Goal: Information Seeking & Learning: Understand process/instructions

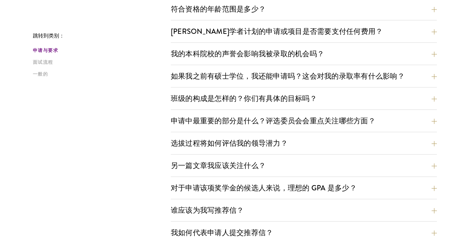
scroll to position [245, 0]
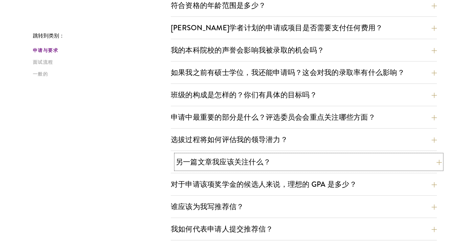
click at [284, 162] on button "另一篇文章我应该关注什么？" at bounding box center [309, 162] width 266 height 15
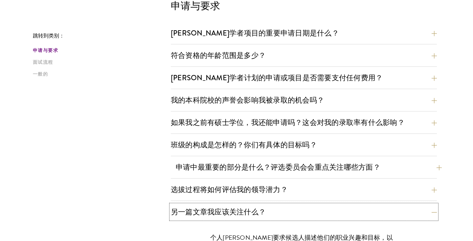
scroll to position [196, 0]
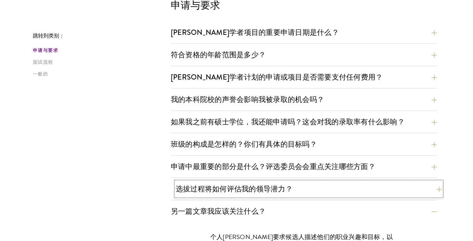
click at [287, 189] on font "选拔过程将如何评估我的领导潜力？" at bounding box center [234, 188] width 117 height 11
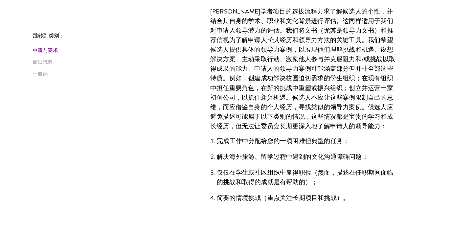
scroll to position [399, 0]
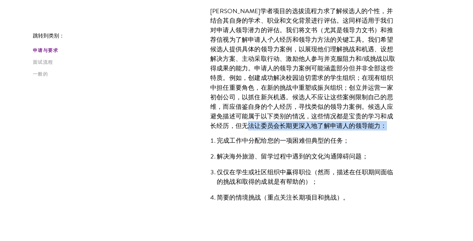
drag, startPoint x: 227, startPoint y: 127, endPoint x: 334, endPoint y: 135, distance: 107.1
click at [335, 135] on div "[PERSON_NAME]学者项目的选拔流程力求了解候选人的个性，并结合其自身的学术、职业和文化背景进行评估。这同样适用于我们对申请人领导潜力的评估。我们将文…" at bounding box center [304, 107] width 227 height 222
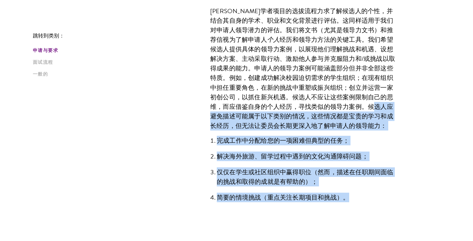
drag, startPoint x: 352, startPoint y: 107, endPoint x: 373, endPoint y: 201, distance: 96.1
click at [373, 201] on div "[PERSON_NAME]学者项目的选拔流程力求了解候选人的个性，并结合其自身的学术、职业和文化背景进行评估。这同样适用于我们对申请人领导潜力的评估。我们将文…" at bounding box center [304, 107] width 227 height 222
click at [373, 201] on li "简要的情境挑战（重点关注长期项目和挑战）。" at bounding box center [307, 198] width 181 height 10
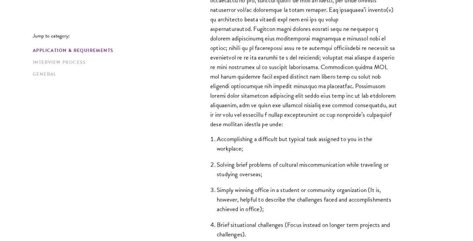
scroll to position [553, 0]
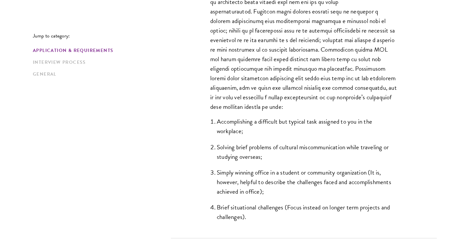
click at [424, 83] on div "The Schwarzman Scholars selection process strives to understand candidates as i…" at bounding box center [304, 65] width 266 height 346
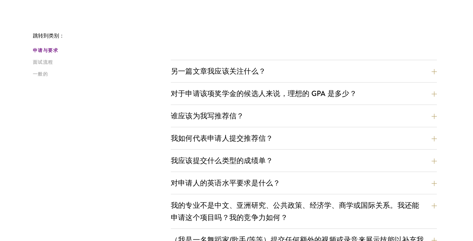
scroll to position [681, 0]
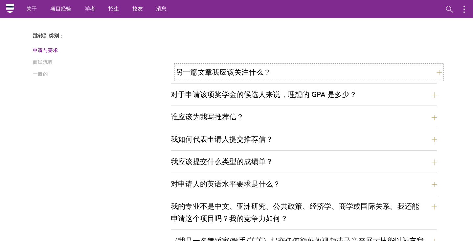
click at [352, 75] on button "另一篇文章我应该关注什么？" at bounding box center [309, 72] width 266 height 15
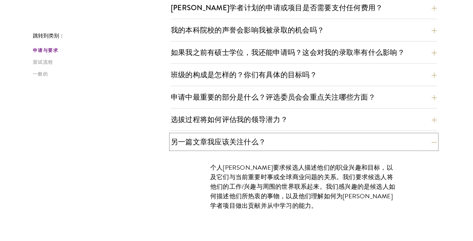
scroll to position [255, 0]
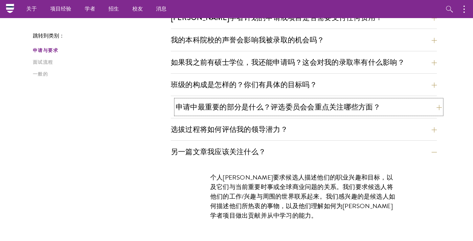
click at [322, 109] on font "申请中最重要的部分是什么？评选委员会会重点关注哪些方面？" at bounding box center [278, 107] width 205 height 11
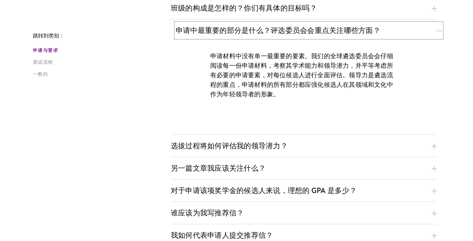
scroll to position [333, 0]
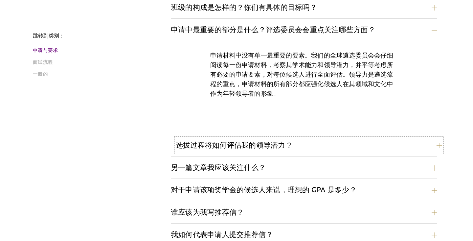
click at [309, 138] on button "选拔过程将如何评估我的领导潜力？" at bounding box center [309, 145] width 266 height 15
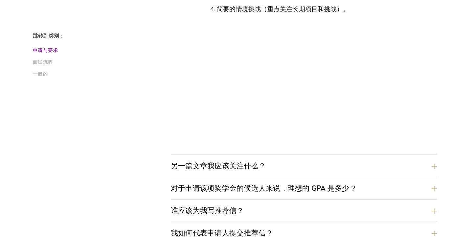
scroll to position [606, 0]
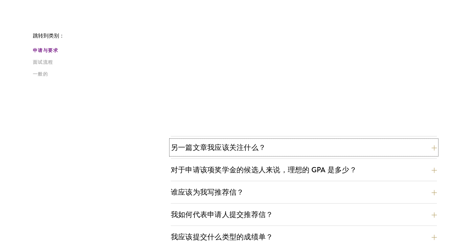
click at [308, 145] on button "另一篇文章我应该关注什么？" at bounding box center [304, 147] width 266 height 15
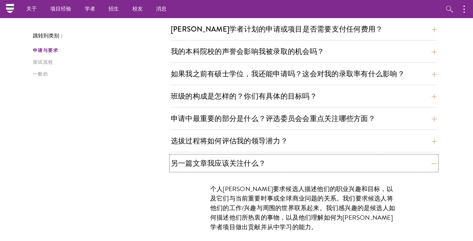
scroll to position [236, 0]
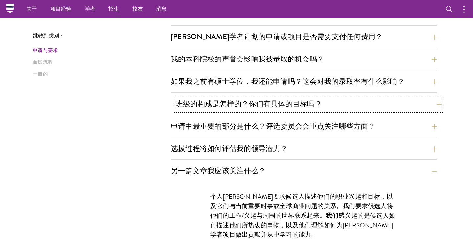
click at [339, 109] on button "班级的构成是怎样的？你们有具体的目标吗？" at bounding box center [309, 103] width 266 height 15
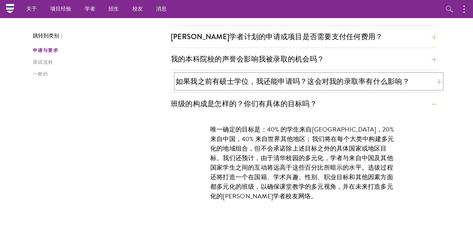
click at [292, 81] on font "如果我之前有硕士学位，我还能申请吗？这会对我的录取率有什么影响？" at bounding box center [293, 81] width 234 height 11
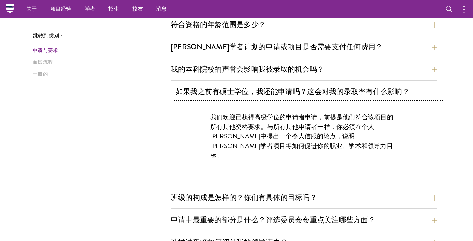
scroll to position [223, 0]
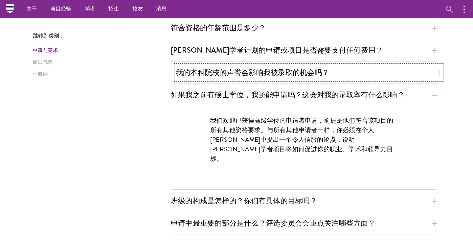
click at [292, 71] on font "我的本科院校的声誉会影响我被录取的机会吗？" at bounding box center [253, 72] width 154 height 11
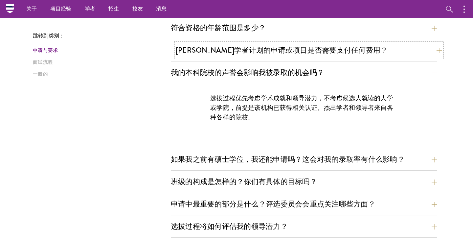
click at [299, 54] on font "[PERSON_NAME]学者计划的申请或项目是否需要支付任何费用？" at bounding box center [282, 50] width 212 height 11
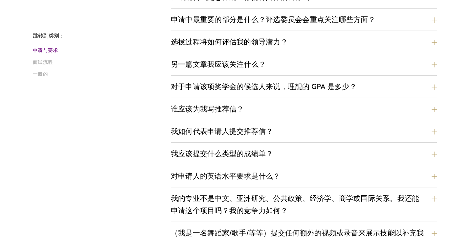
scroll to position [452, 0]
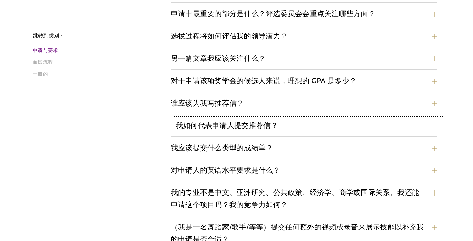
click at [244, 125] on font "我如何代表申请人提交推荐信？" at bounding box center [227, 125] width 102 height 11
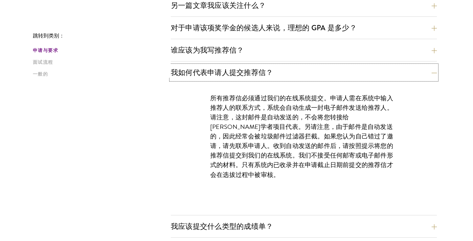
scroll to position [403, 0]
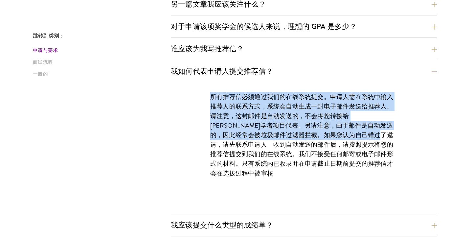
drag, startPoint x: 207, startPoint y: 98, endPoint x: 382, endPoint y: 141, distance: 179.7
click at [378, 139] on div "所有推荐信必须通过我们的在线系统提交。申请人需在系统中输入推荐人的联系方式，系统会自动生成一封电子邮件发送给推荐人。请注意，这封邮件是自动发送的，不会将您转接…" at bounding box center [304, 138] width 227 height 112
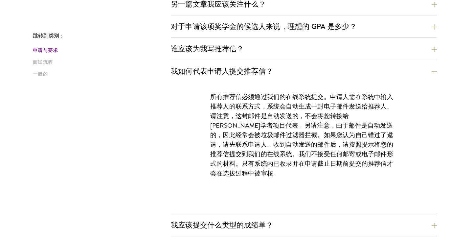
click at [387, 166] on font "所有推荐信必须通过我们的在线系统提交。申请人需在系统中输入推荐人的联系方式，系统会自动生成一封电子邮件发送给推荐人。请注意，这封邮件是自动发送的，不会将您转接…" at bounding box center [301, 135] width 183 height 86
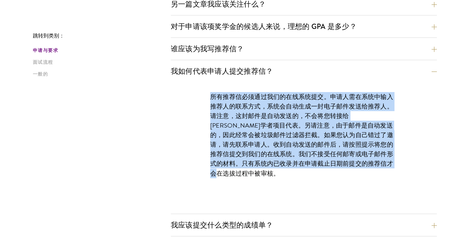
drag, startPoint x: 206, startPoint y: 97, endPoint x: 393, endPoint y: 166, distance: 199.8
click at [394, 166] on div "所有推荐信必须通过我们的在线系统提交。申请人需在系统中输入推荐人的联系方式，系统会自动生成一封电子邮件发送给推荐人。请注意，这封邮件是自动发送的，不会将您转接…" at bounding box center [304, 138] width 227 height 112
copy font "所有推荐信必须通过我们的在线系统提交。申请人需在系统中输入推荐人的联系方式，系统会自动生成一封电子邮件发送给推荐人。请注意，这封邮件是自动发送的，不会将您转接…"
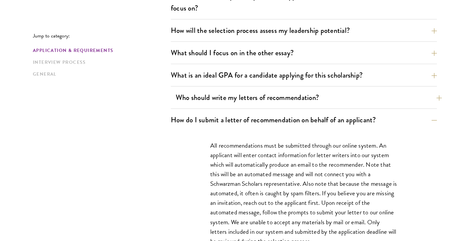
scroll to position [456, 0]
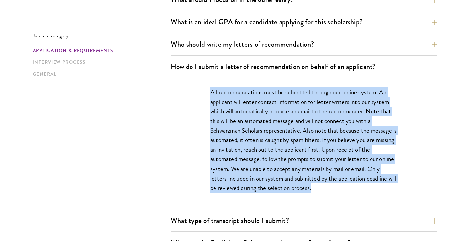
drag, startPoint x: 207, startPoint y: 90, endPoint x: 330, endPoint y: 189, distance: 158.5
click at [330, 189] on div "All recommendations must be submitted through our online system. An applicant w…" at bounding box center [304, 143] width 227 height 131
copy p "All recommendations must be submitted through our online system. An applicant w…"
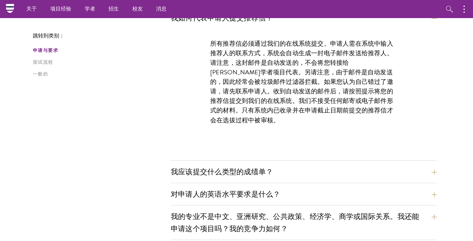
scroll to position [408, 0]
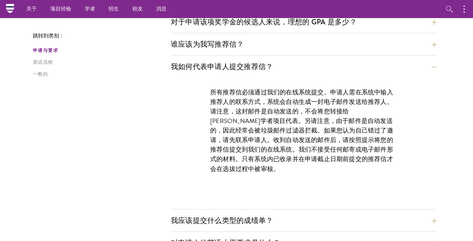
click at [261, 128] on font "所有推荐信必须通过我们的在线系统提交。申请人需在系统中输入推荐人的联系方式，系统会自动生成一封电子邮件发送给推荐人。请注意，这封邮件是自动发送的，不会将您转接…" at bounding box center [301, 130] width 183 height 86
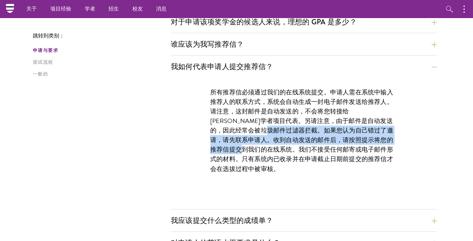
drag, startPoint x: 257, startPoint y: 131, endPoint x: 227, endPoint y: 153, distance: 36.9
click at [227, 153] on font "所有推荐信必须通过我们的在线系统提交。申请人需在系统中输入推荐人的联系方式，系统会自动生成一封电子邮件发送给推荐人。请注意，这封邮件是自动发送的，不会将您转接…" at bounding box center [301, 130] width 183 height 86
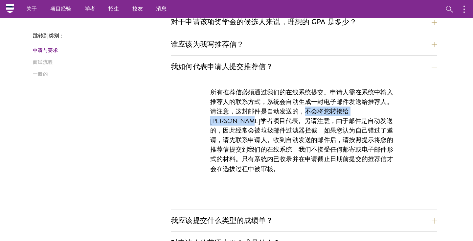
drag, startPoint x: 307, startPoint y: 113, endPoint x: 235, endPoint y: 119, distance: 72.2
click at [235, 119] on font "所有推荐信必须通过我们的在线系统提交。申请人需在系统中输入推荐人的联系方式，系统会自动生成一封电子邮件发送给推荐人。请注意，这封邮件是自动发送的，不会将您转接…" at bounding box center [301, 130] width 183 height 86
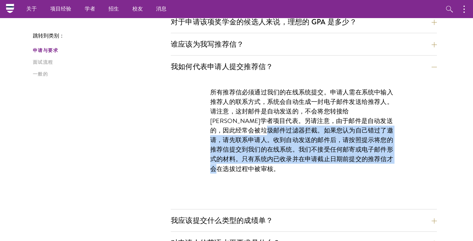
drag, startPoint x: 257, startPoint y: 126, endPoint x: 395, endPoint y: 147, distance: 139.6
click at [394, 151] on p "所有推荐信必须通过我们的在线系统提交。申请人需在系统中输入推荐人的联系方式，系统会自动生成一封电子邮件发送给推荐人。请注意，这封邮件是自动发送的，不会将您转接…" at bounding box center [303, 130] width 187 height 86
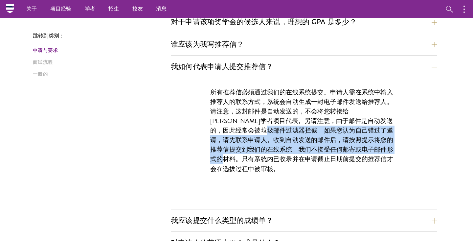
click at [402, 152] on div "所有推荐信必须通过我们的在线系统提交。申请人需在系统中输入推荐人的联系方式，系统会自动生成一封电子邮件发送给推荐人。请注意，这封邮件是自动发送的，不会将您转接…" at bounding box center [304, 134] width 227 height 112
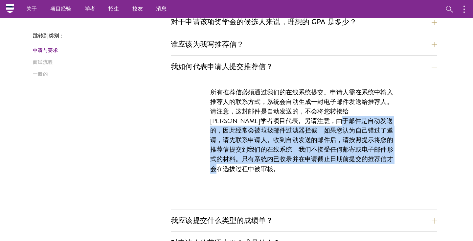
drag, startPoint x: 384, startPoint y: 166, endPoint x: 267, endPoint y: 82, distance: 144.0
click at [267, 82] on div "所有推荐信必须通过我们的在线系统提交。申请人需在系统中输入推荐人的联系方式，系统会自动生成一封电子邮件发送给推荐人。请注意，这封邮件是自动发送的，不会将您转接…" at bounding box center [304, 134] width 227 height 112
